Goal: Task Accomplishment & Management: Complete application form

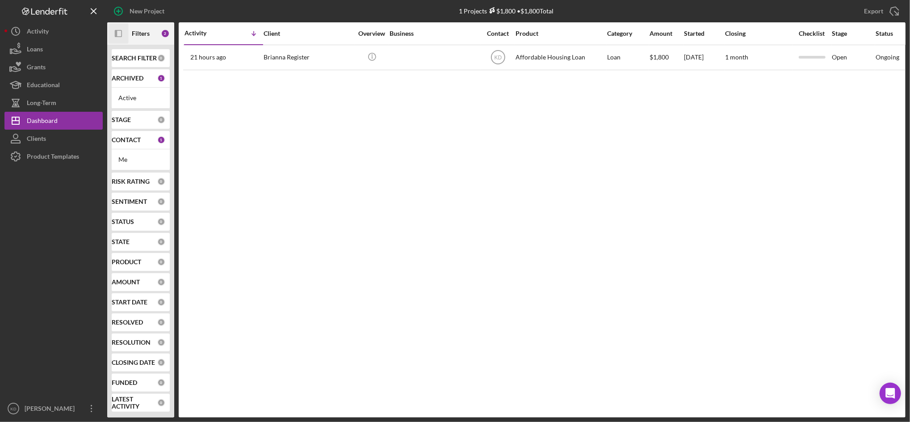
click at [118, 34] on icon "Icon/Panel Side Expand" at bounding box center [119, 34] width 20 height 20
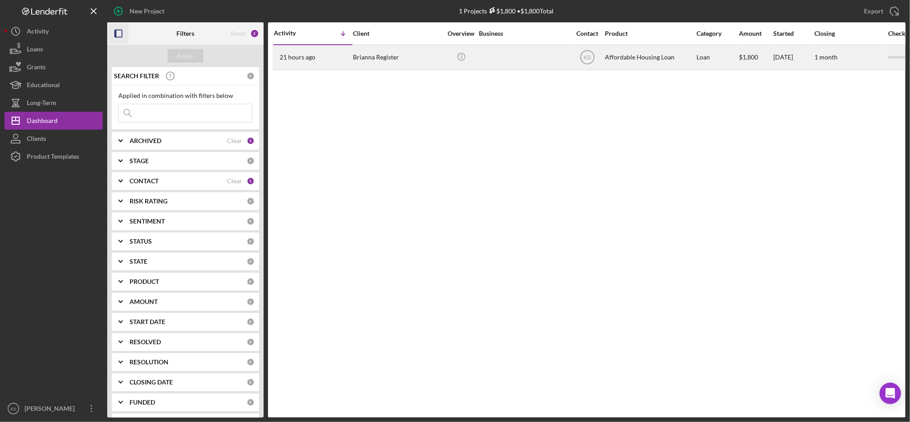
click at [385, 60] on div "Brianna Register" at bounding box center [397, 58] width 89 height 24
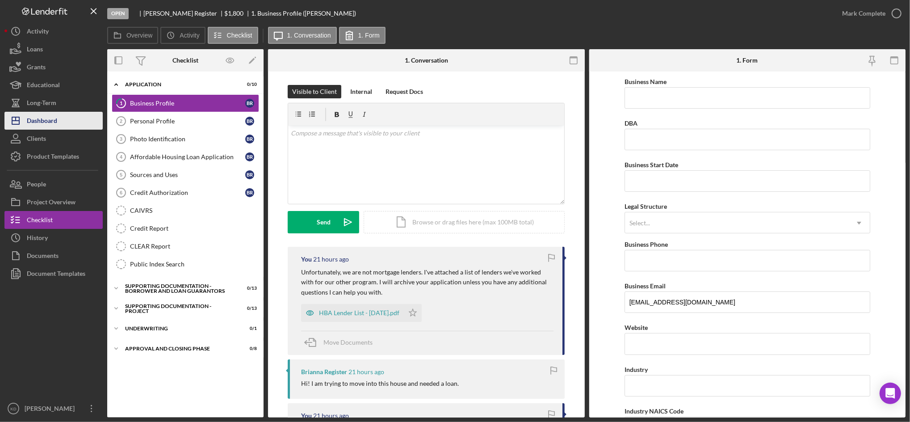
click at [69, 119] on button "Icon/Dashboard Dashboard" at bounding box center [53, 121] width 98 height 18
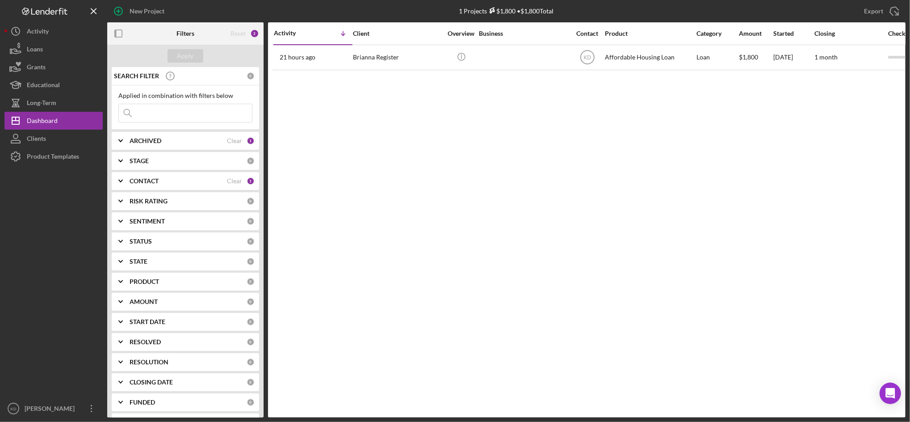
click at [147, 180] on b "CONTACT" at bounding box center [144, 180] width 29 height 7
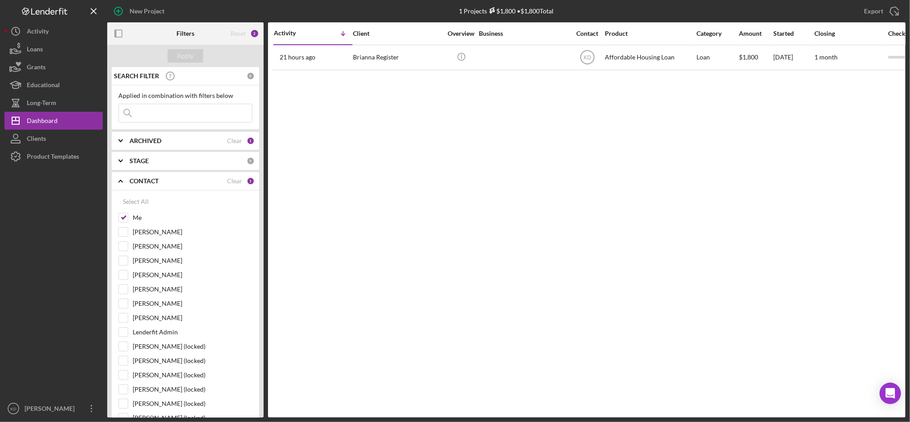
click at [151, 188] on div "CONTACT Clear 1" at bounding box center [192, 181] width 125 height 18
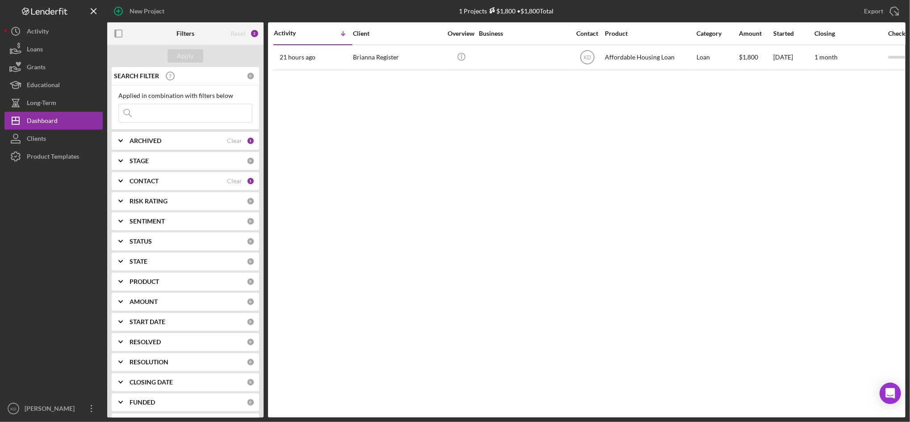
click at [160, 288] on div "PRODUCT 0" at bounding box center [192, 282] width 125 height 18
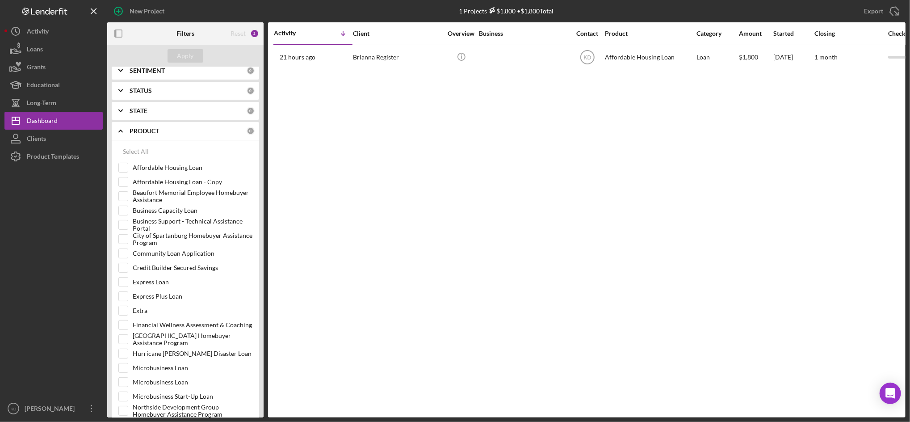
scroll to position [150, 0]
click at [126, 170] on input "Affordable Housing Loan" at bounding box center [123, 168] width 9 height 9
checkbox input "true"
click at [120, 268] on input "Credit Builder Secured Savings" at bounding box center [123, 268] width 9 height 9
checkbox input "true"
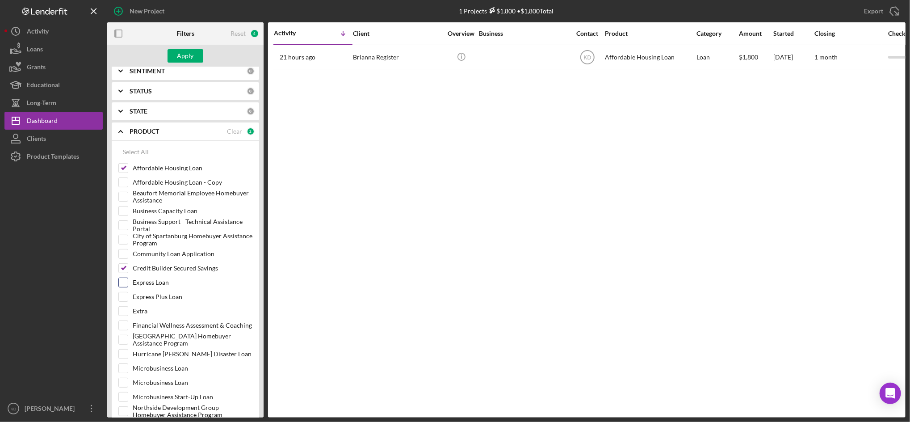
click at [123, 287] on input "Express Loan" at bounding box center [123, 282] width 9 height 9
checkbox input "true"
click at [124, 365] on input "Microbusiness Loan" at bounding box center [123, 368] width 9 height 9
checkbox input "true"
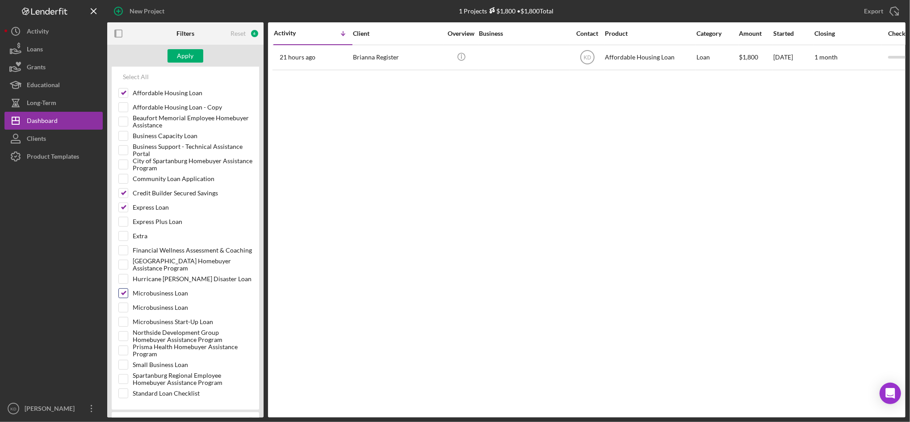
scroll to position [260, 0]
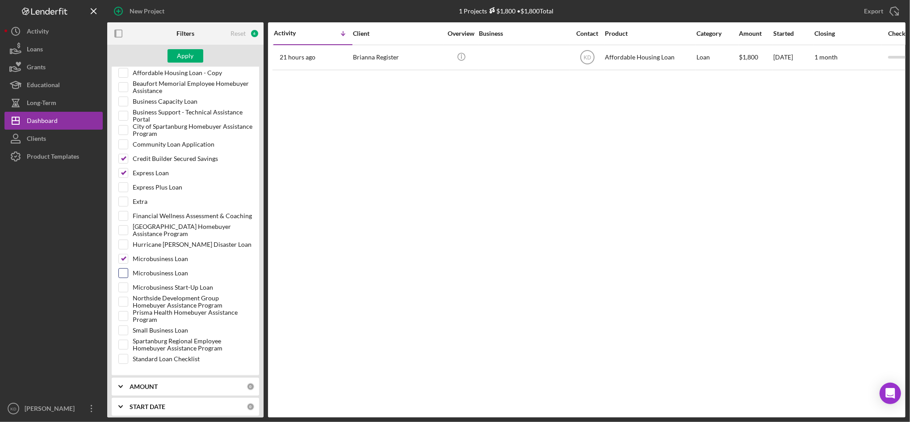
click at [124, 277] on input "Microbusiness Loan" at bounding box center [123, 273] width 9 height 9
checkbox input "true"
click at [124, 330] on input "Small Business Loan" at bounding box center [123, 330] width 9 height 9
checkbox input "true"
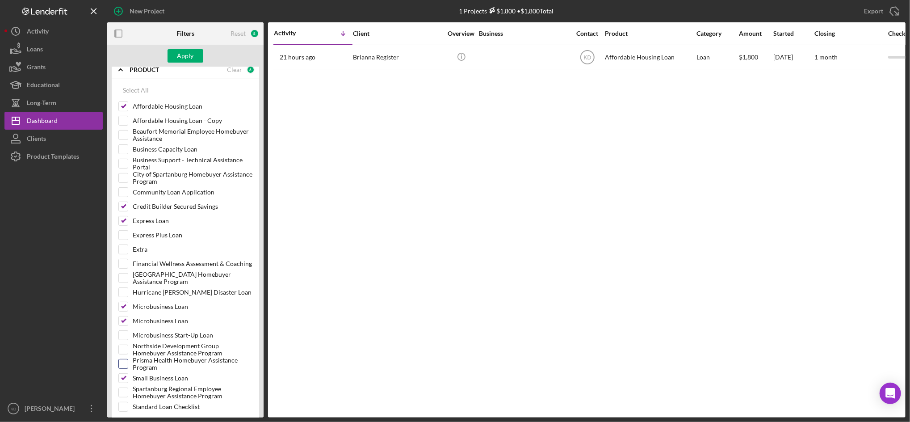
scroll to position [211, 0]
click at [125, 191] on input "Community Loan Application" at bounding box center [123, 192] width 9 height 9
checkbox input "true"
click at [183, 54] on div "Apply" at bounding box center [185, 55] width 17 height 13
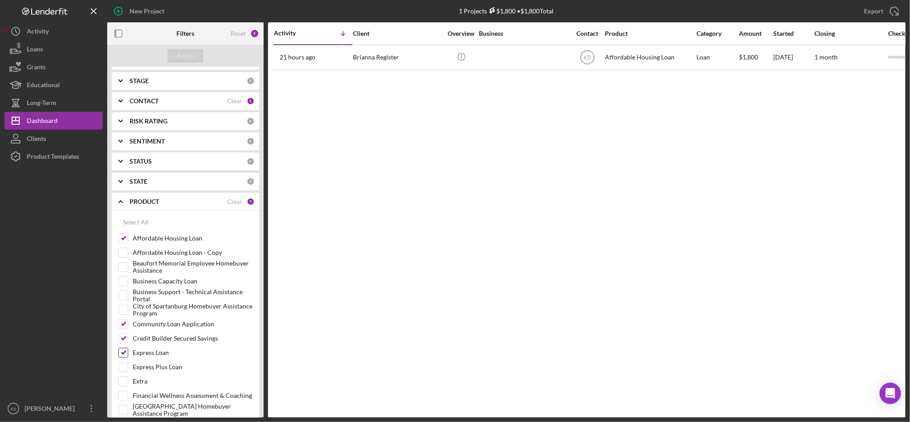
scroll to position [80, 0]
click at [163, 101] on div "CONTACT" at bounding box center [178, 100] width 97 height 7
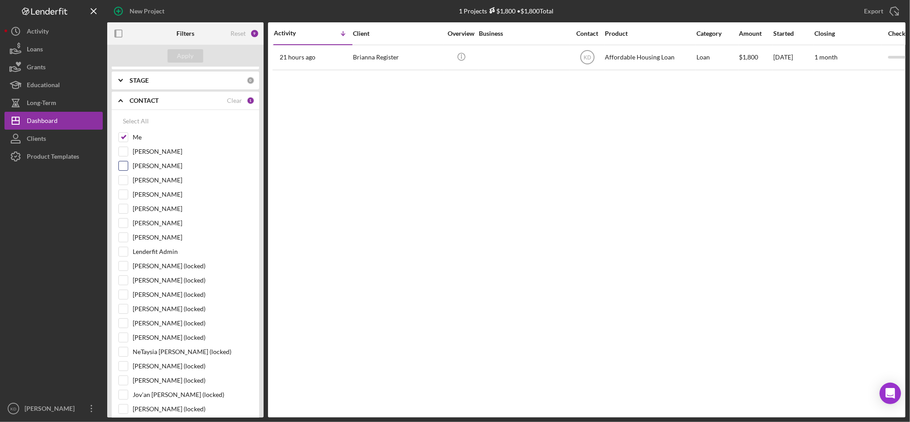
click at [126, 166] on input "[PERSON_NAME]" at bounding box center [123, 165] width 9 height 9
checkbox input "true"
click at [120, 200] on div "[PERSON_NAME]" at bounding box center [185, 196] width 134 height 14
click at [123, 198] on input "[PERSON_NAME]" at bounding box center [123, 194] width 9 height 9
checkbox input "true"
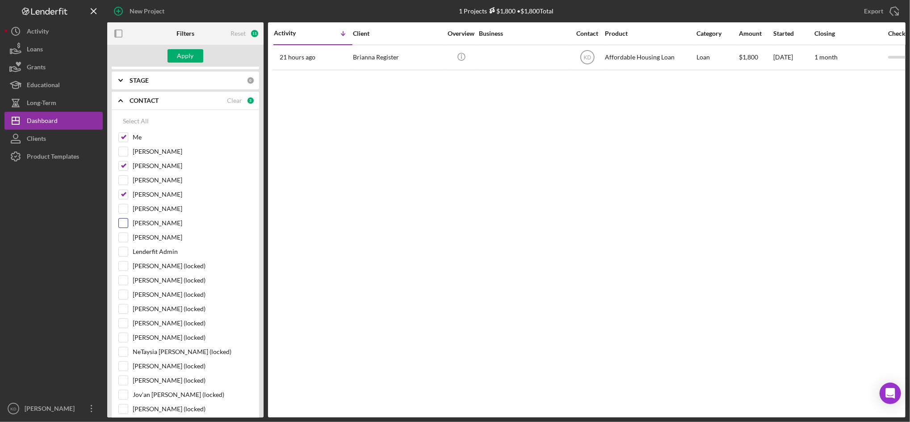
click at [120, 223] on input "[PERSON_NAME]" at bounding box center [123, 223] width 9 height 9
checkbox input "true"
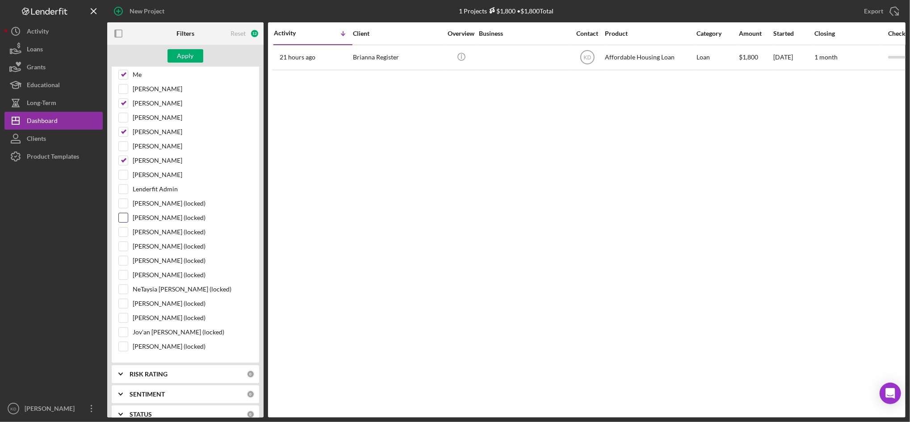
scroll to position [142, 0]
click at [121, 305] on input "[PERSON_NAME] (locked)" at bounding box center [123, 304] width 9 height 9
checkbox input "true"
click at [127, 262] on input "[PERSON_NAME] (locked)" at bounding box center [123, 261] width 9 height 9
checkbox input "true"
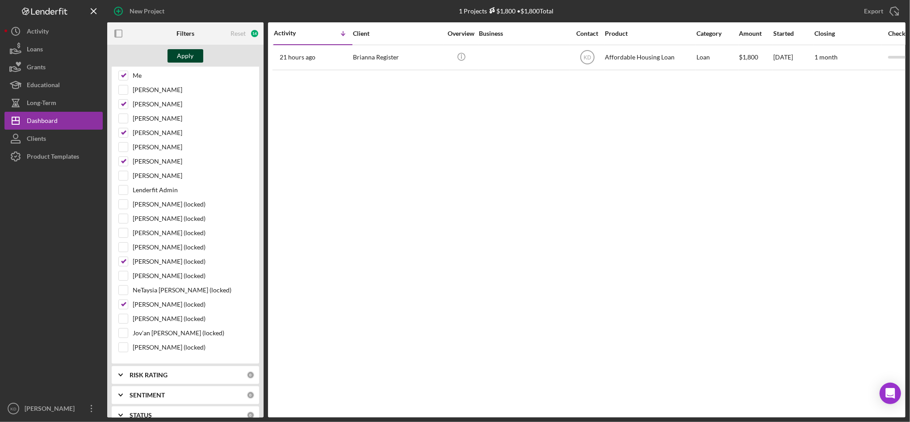
click at [191, 58] on div "Apply" at bounding box center [185, 55] width 17 height 13
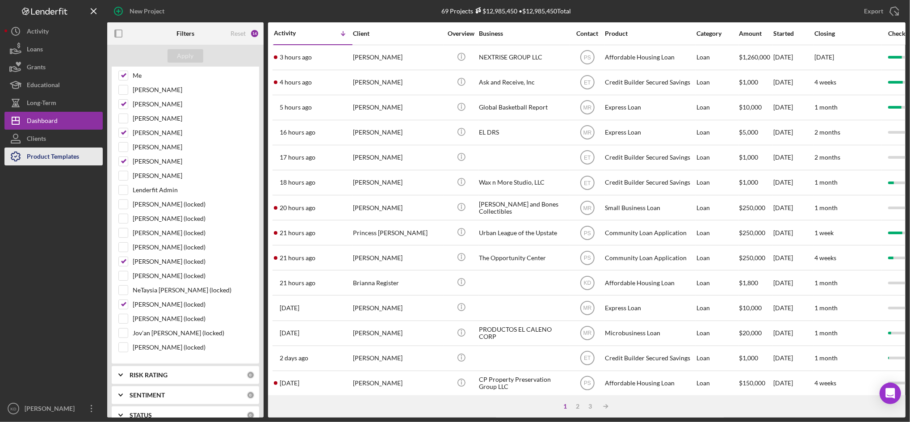
click at [75, 153] on div "Product Templates" at bounding box center [53, 157] width 52 height 20
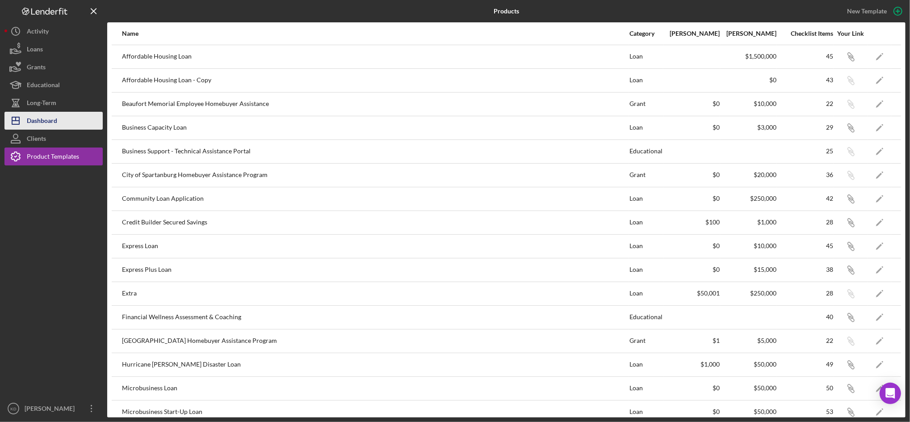
click at [39, 118] on div "Dashboard" at bounding box center [42, 122] width 30 height 20
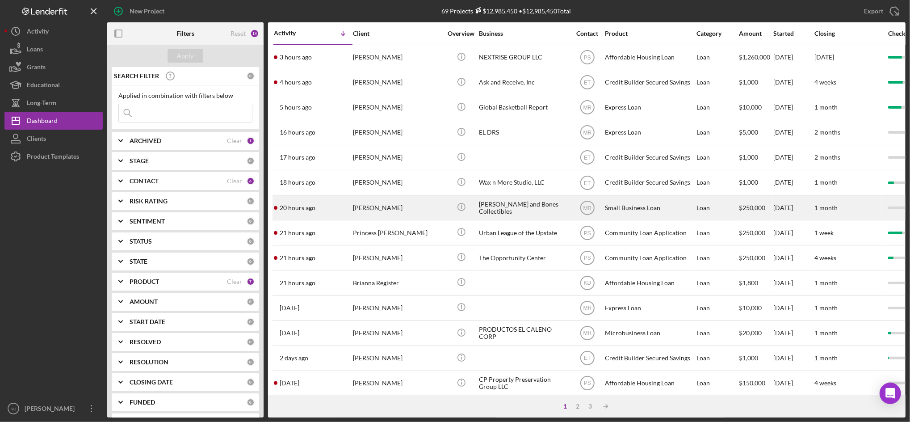
click at [511, 210] on div "[PERSON_NAME] and Bones Collectibles" at bounding box center [523, 208] width 89 height 24
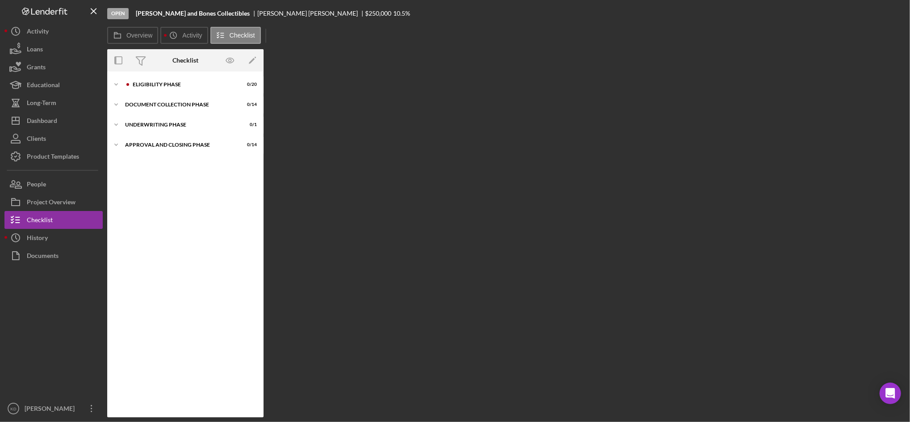
scroll to position [2, 0]
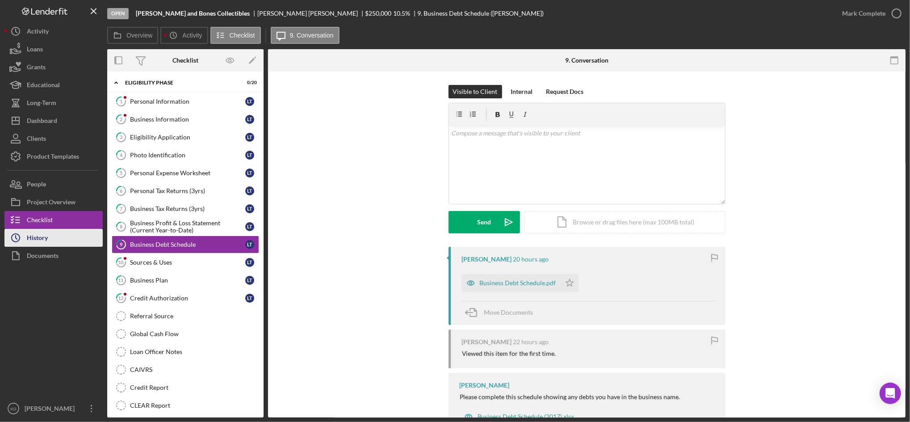
click at [63, 242] on button "Icon/History History" at bounding box center [53, 238] width 98 height 18
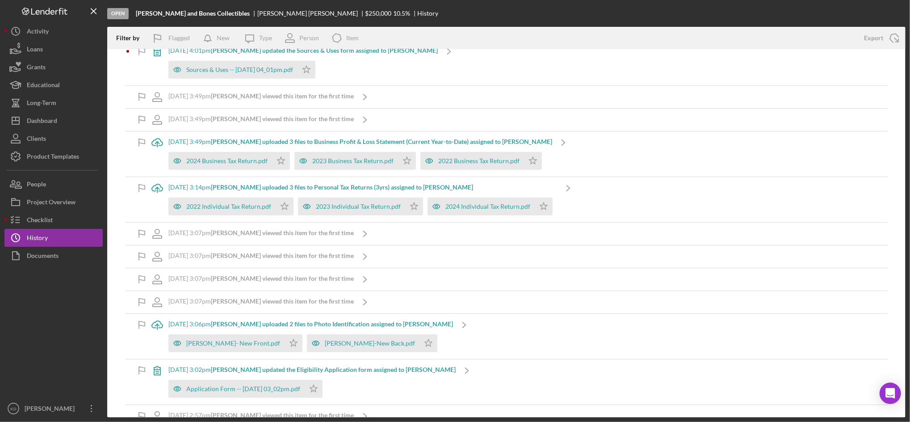
scroll to position [593, 0]
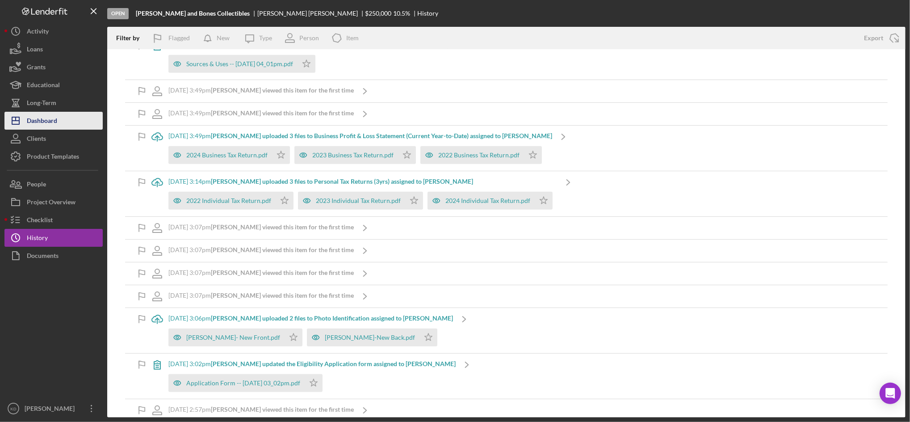
click at [50, 118] on div "Dashboard" at bounding box center [42, 122] width 30 height 20
